Goal: Task Accomplishment & Management: Use online tool/utility

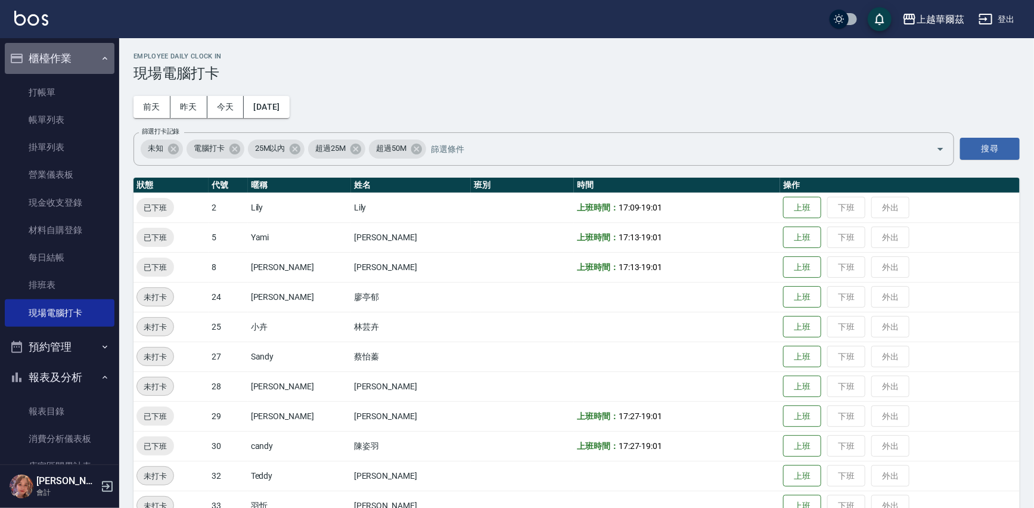
click at [78, 51] on button "櫃檯作業" at bounding box center [60, 58] width 110 height 31
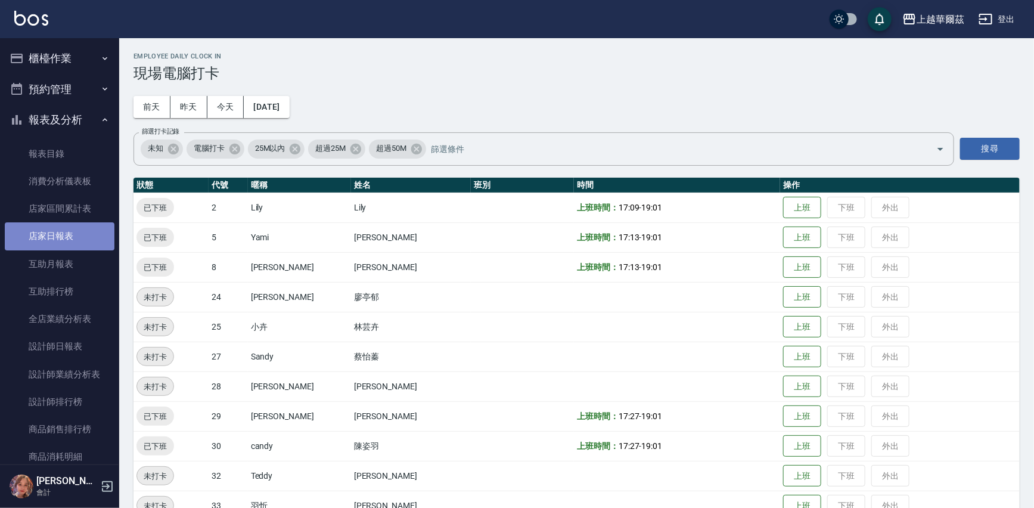
click at [73, 240] on link "店家日報表" at bounding box center [60, 235] width 110 height 27
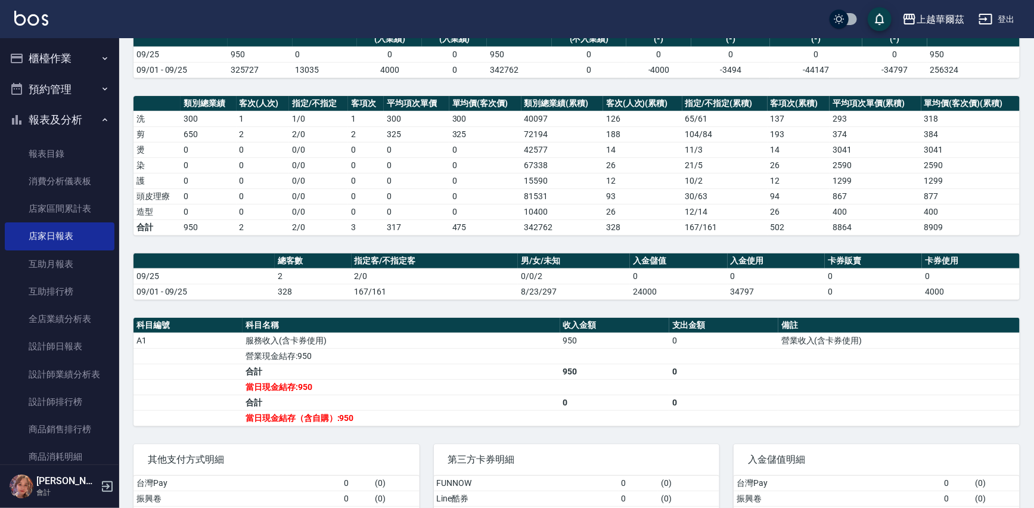
scroll to position [126, 0]
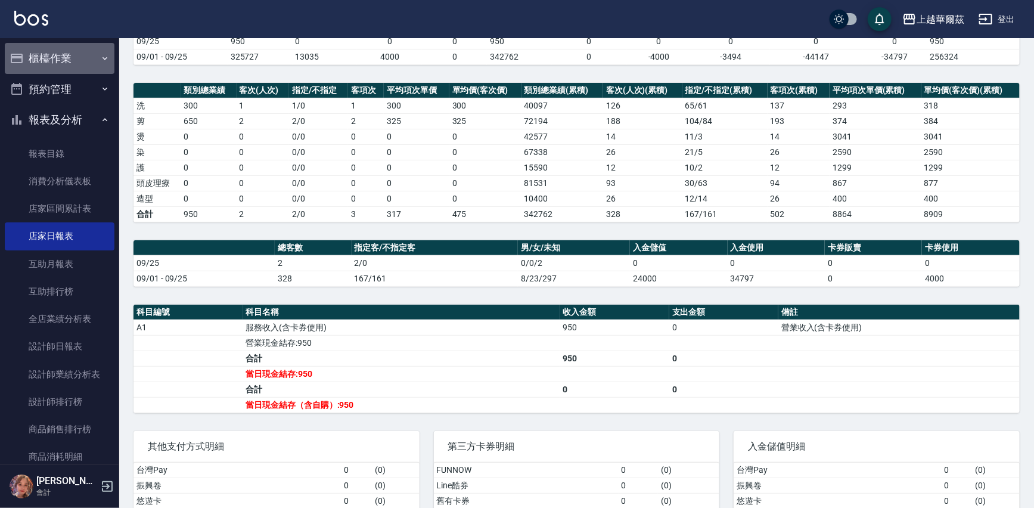
click at [88, 64] on button "櫃檯作業" at bounding box center [60, 58] width 110 height 31
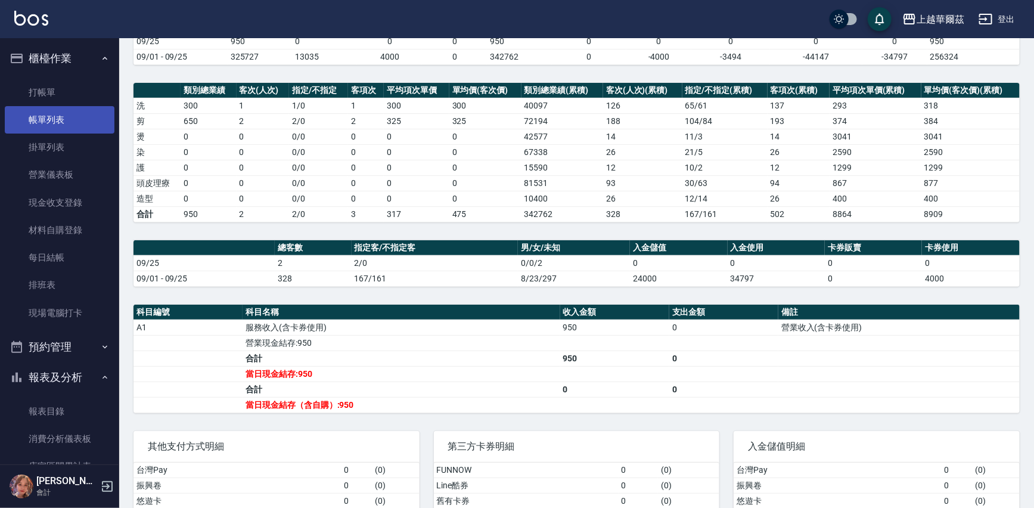
click at [89, 120] on link "帳單列表" at bounding box center [60, 119] width 110 height 27
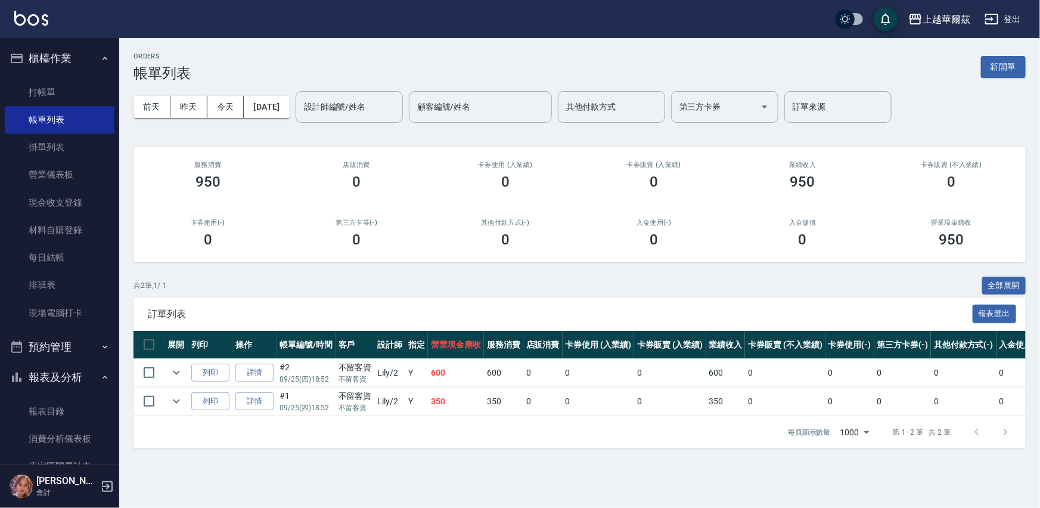
click at [43, 89] on link "打帳單" at bounding box center [60, 92] width 110 height 27
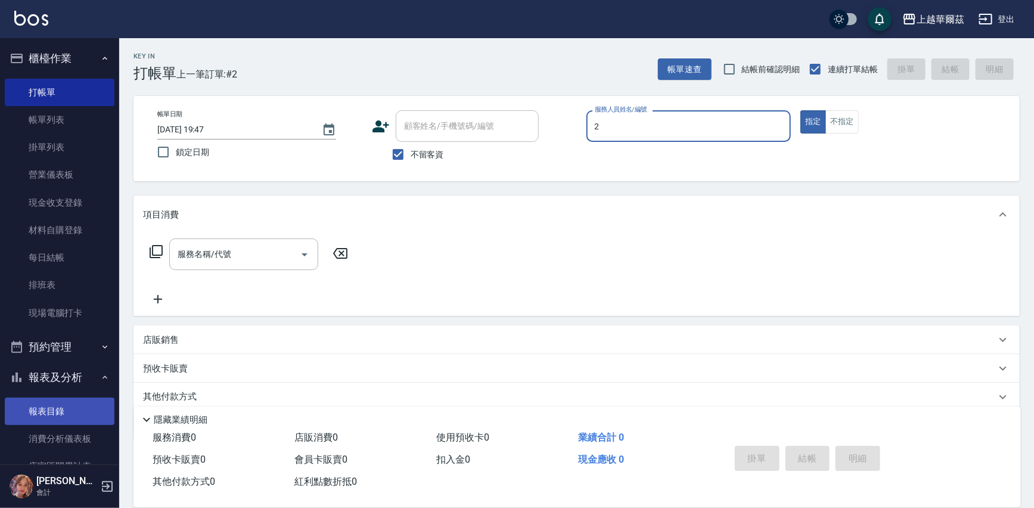
type input "Lily-2"
type button "true"
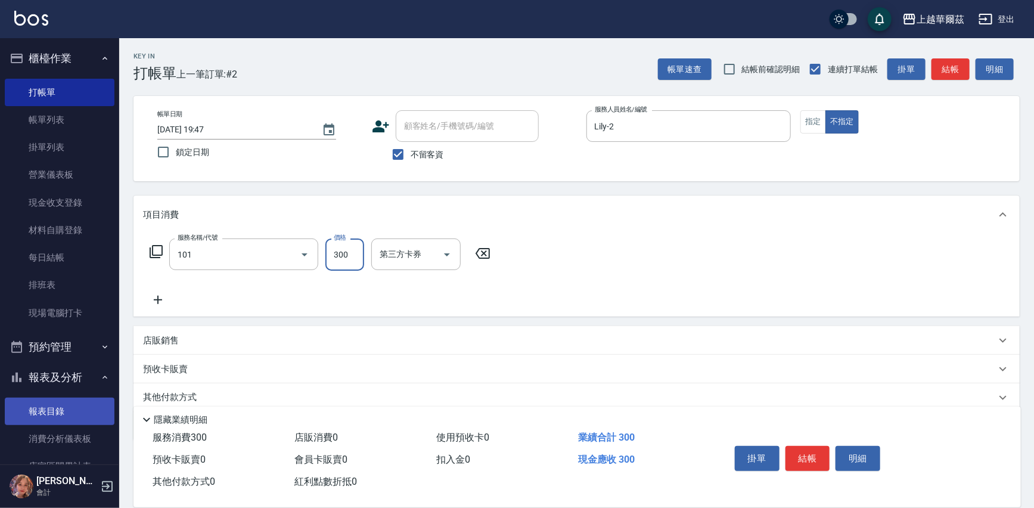
type input "洗髮300(101)"
type input "candy-30"
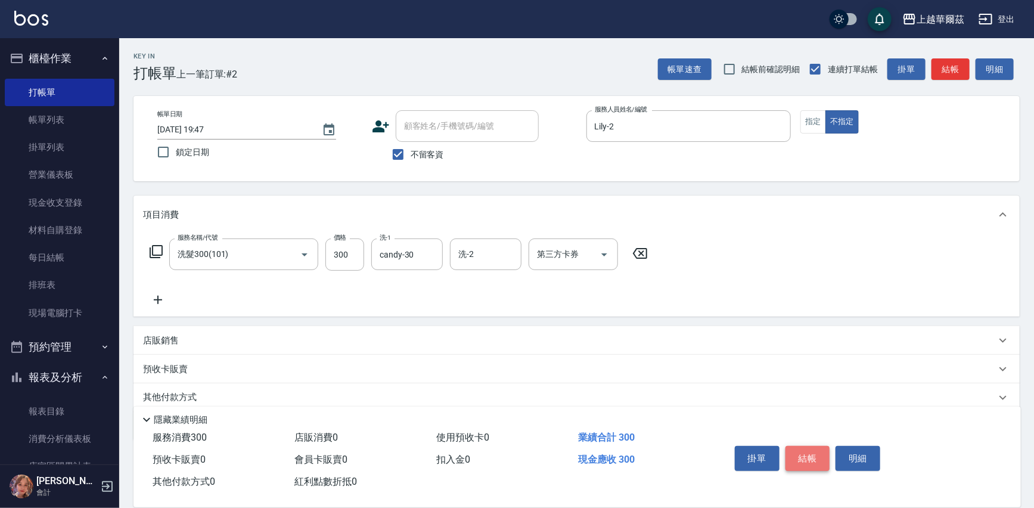
click at [813, 459] on button "結帳" at bounding box center [807, 458] width 45 height 25
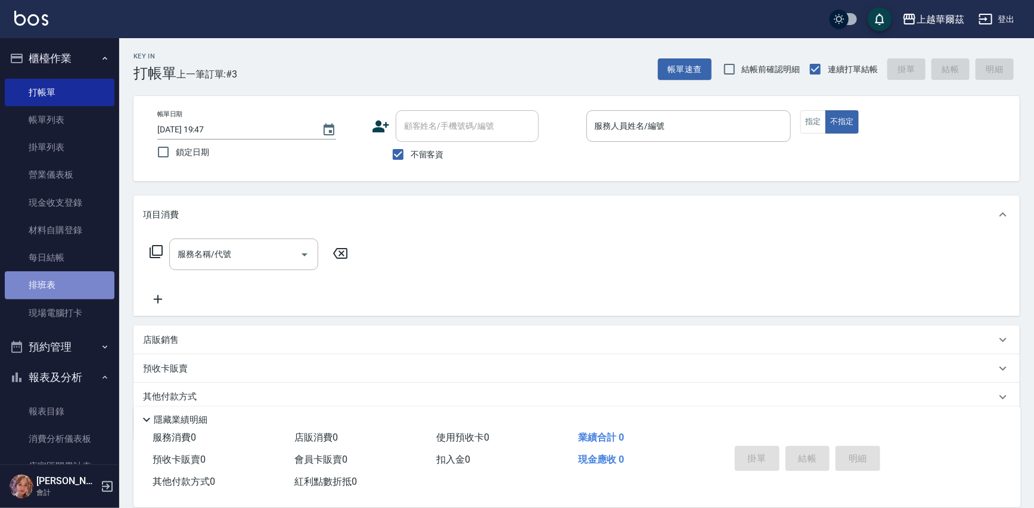
click at [70, 283] on link "排班表" at bounding box center [60, 284] width 110 height 27
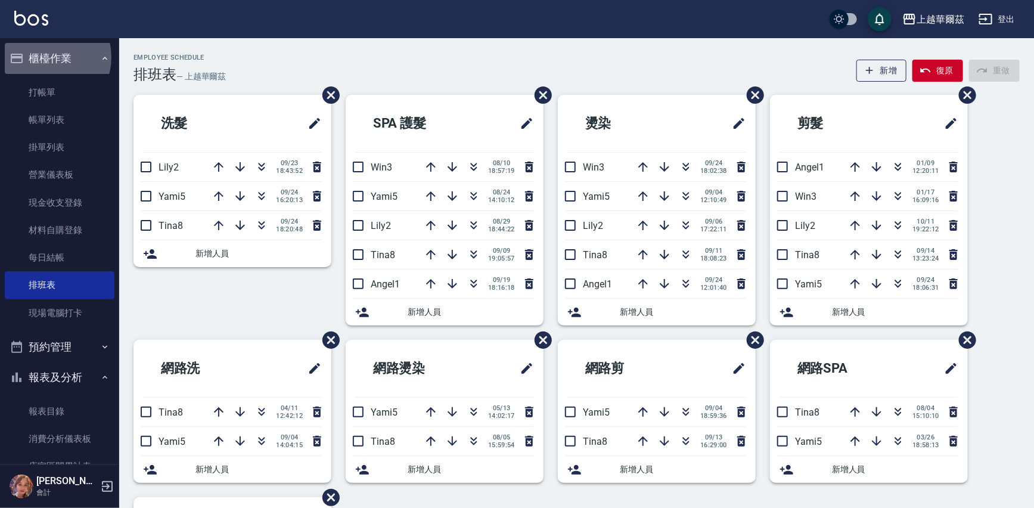
click at [48, 57] on button "櫃檯作業" at bounding box center [60, 58] width 110 height 31
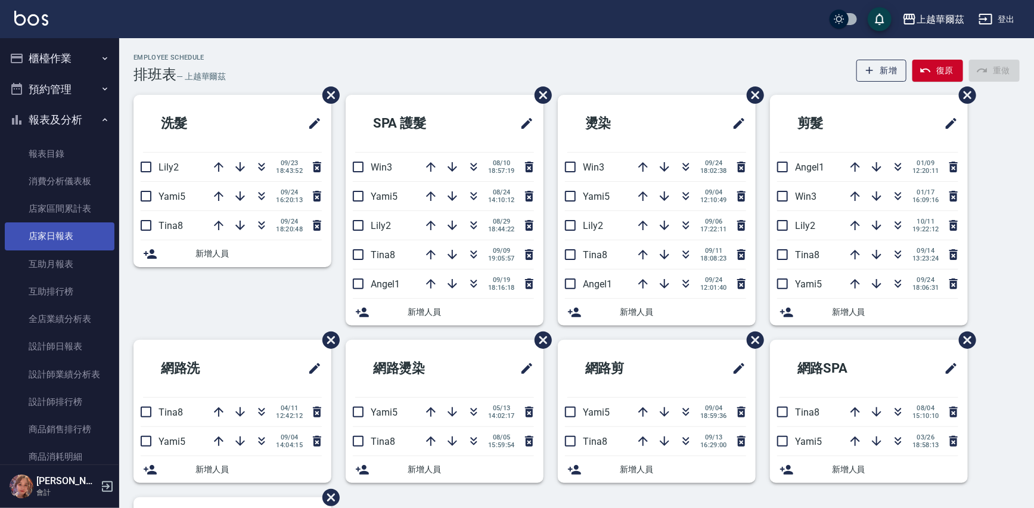
click at [49, 238] on link "店家日報表" at bounding box center [60, 235] width 110 height 27
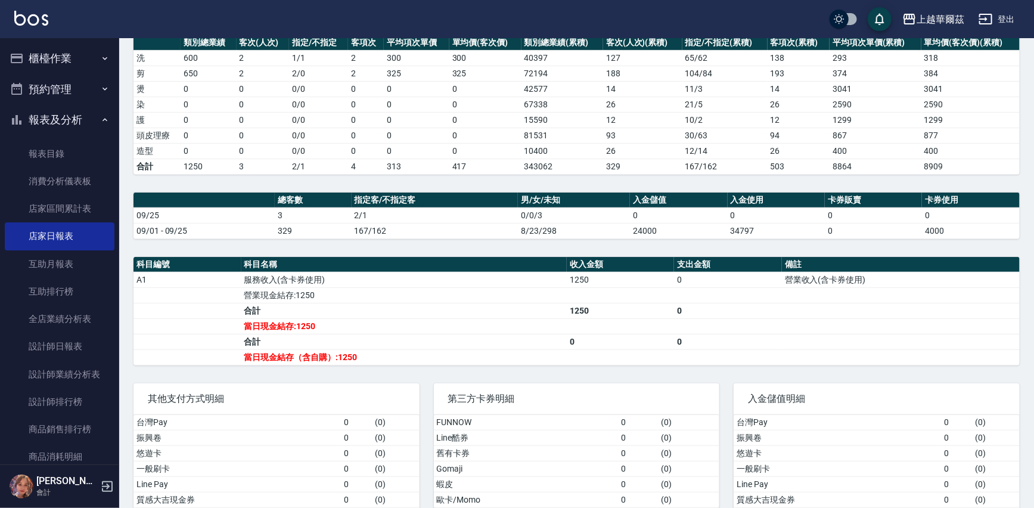
scroll to position [179, 0]
